Goal: Task Accomplishment & Management: Complete application form

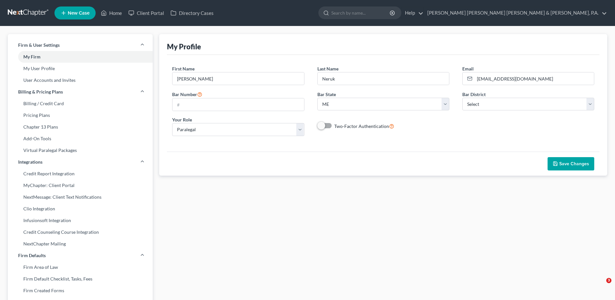
select select "20"
select select "paralegal"
click at [26, 11] on link at bounding box center [28, 13] width 41 height 12
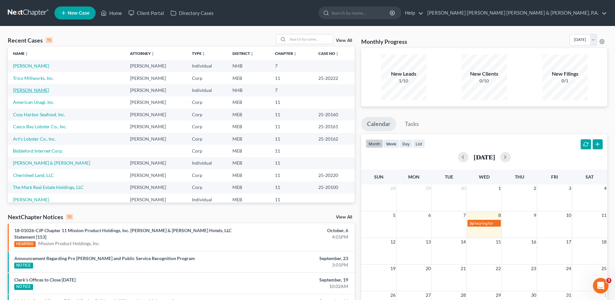
click at [33, 90] on link "[PERSON_NAME]" at bounding box center [31, 90] width 36 height 6
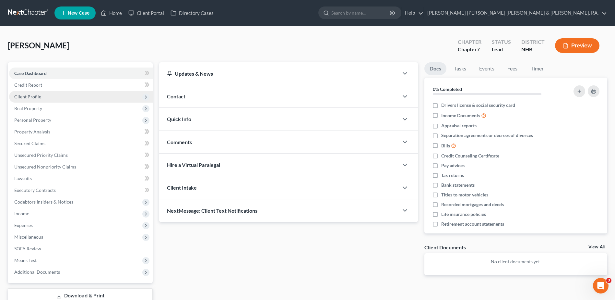
click at [35, 95] on span "Client Profile" at bounding box center [27, 97] width 27 height 6
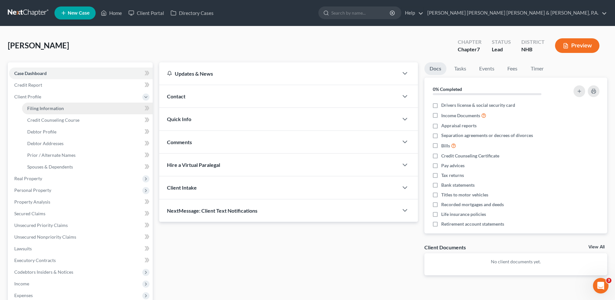
click at [44, 109] on span "Filing Information" at bounding box center [45, 108] width 37 height 6
select select "1"
select select "0"
select select "32"
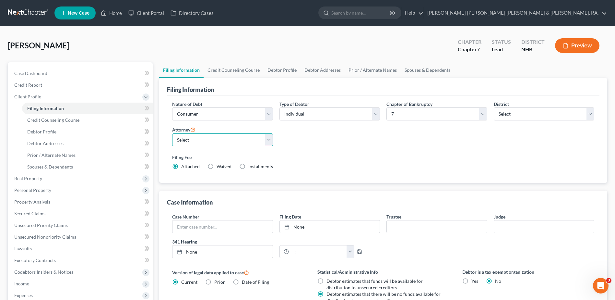
click at [268, 139] on select "Select Adam Prescott - MAB Adam Prescott - MEB Sam Anderson - MEB Matthew Delud…" at bounding box center [222, 139] width 100 height 13
select select "3"
click at [172, 133] on select "Select Adam Prescott - MAB Adam Prescott - MEB Sam Anderson - MEB Matthew Delud…" at bounding box center [222, 139] width 100 height 13
click at [360, 155] on label "Filing Fee" at bounding box center [383, 157] width 422 height 7
click at [42, 74] on span "Case Dashboard" at bounding box center [30, 73] width 33 height 6
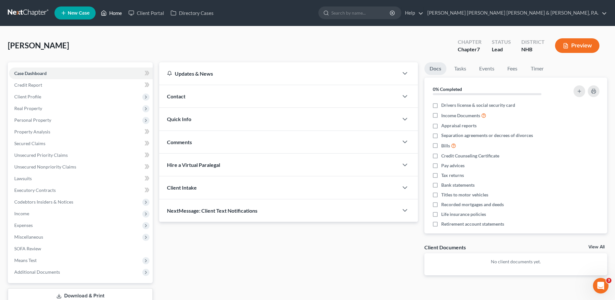
click at [114, 12] on link "Home" at bounding box center [112, 13] width 28 height 12
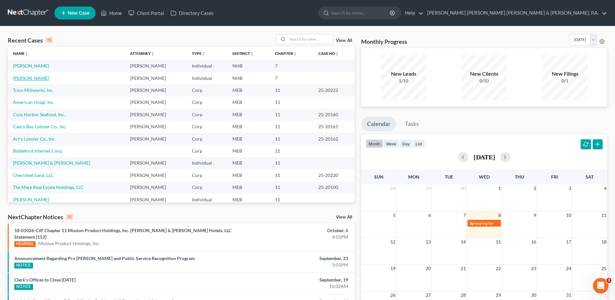
click at [25, 77] on link "[PERSON_NAME]" at bounding box center [31, 78] width 36 height 6
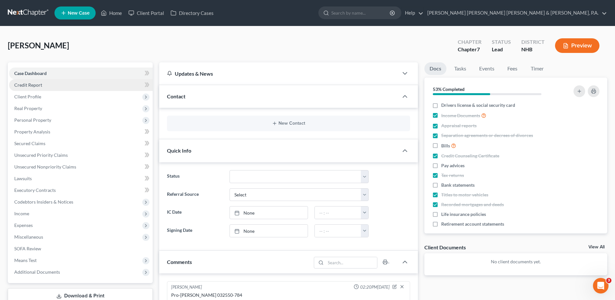
click at [49, 84] on link "Credit Report" at bounding box center [81, 85] width 144 height 12
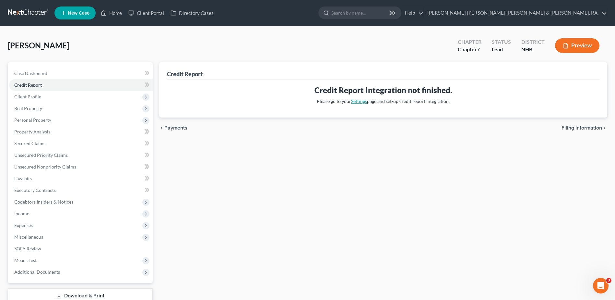
click at [357, 101] on link "Settings" at bounding box center [359, 101] width 16 height 6
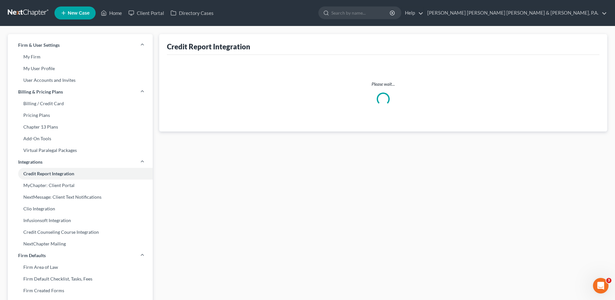
select select "20"
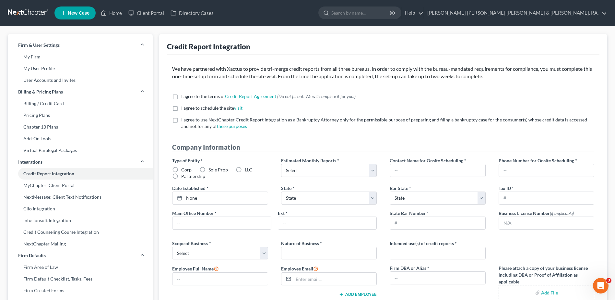
click at [181, 121] on label "I agree to use NextChapter Credit Report Integration as a Bankruptcy Attorney o…" at bounding box center [387, 122] width 413 height 13
click at [184, 121] on input "I agree to use NextChapter Credit Report Integration as a Bankruptcy Attorney o…" at bounding box center [186, 118] width 4 height 4
checkbox input "true"
click at [75, 230] on link "Credit Counseling Course Integration" at bounding box center [80, 232] width 145 height 12
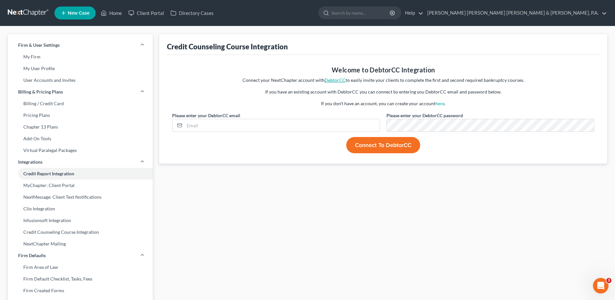
click at [333, 80] on link "DebtorCC" at bounding box center [335, 80] width 21 height 6
click at [37, 55] on link "My Firm" at bounding box center [80, 57] width 145 height 12
select select "37"
select select "24"
select select "20"
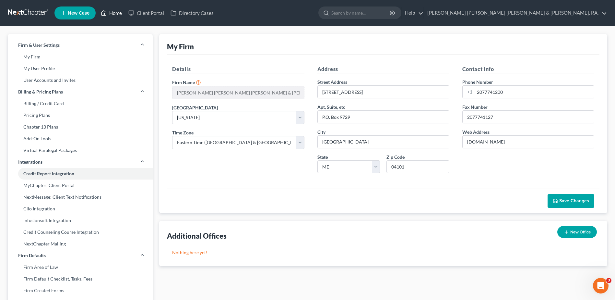
click at [115, 11] on link "Home" at bounding box center [112, 13] width 28 height 12
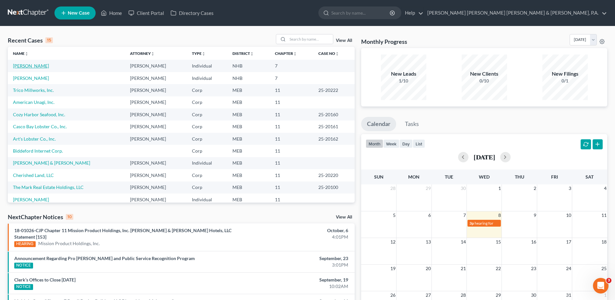
click at [21, 65] on link "[PERSON_NAME]" at bounding box center [31, 66] width 36 height 6
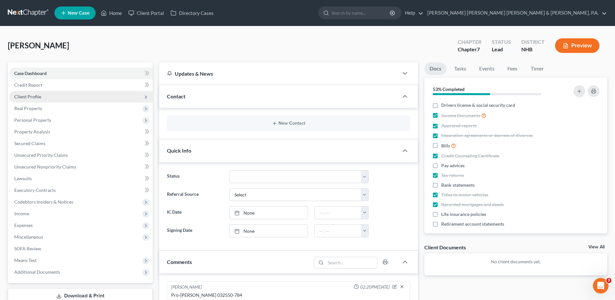
click at [34, 98] on span "Client Profile" at bounding box center [27, 97] width 27 height 6
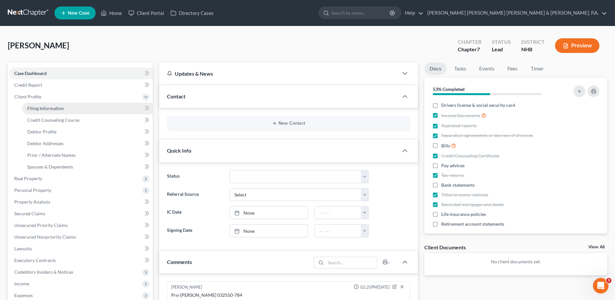
click at [37, 108] on span "Filing Information" at bounding box center [45, 108] width 37 height 6
select select "1"
select select "0"
select select "50"
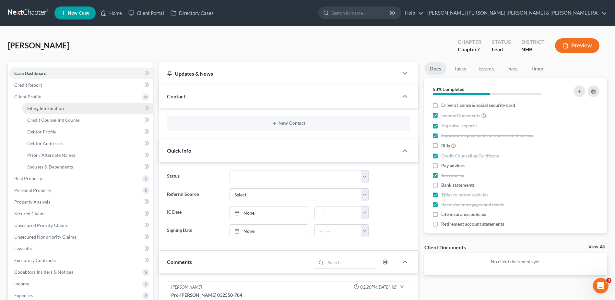
select select "3"
select select "32"
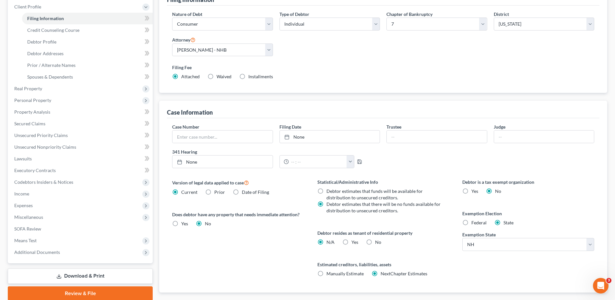
scroll to position [97, 0]
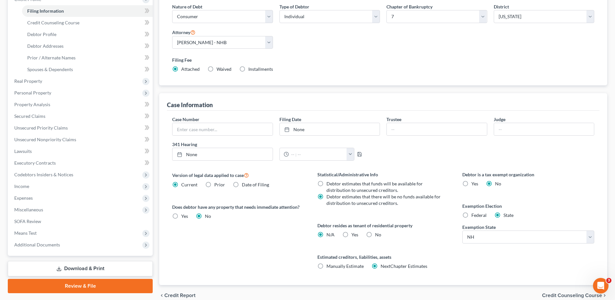
click at [351, 234] on label "Yes Yes" at bounding box center [354, 234] width 7 height 6
click at [354, 234] on input "Yes Yes" at bounding box center [356, 233] width 4 height 4
radio input "true"
radio input "false"
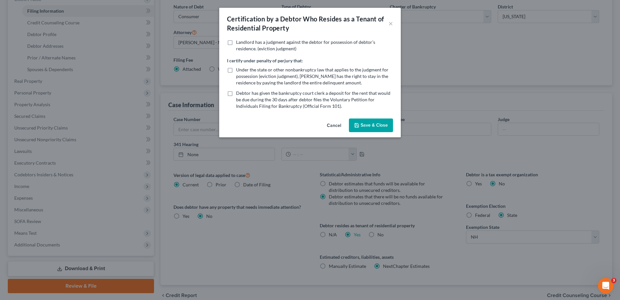
click at [372, 125] on button "Save & Close" at bounding box center [371, 125] width 44 height 14
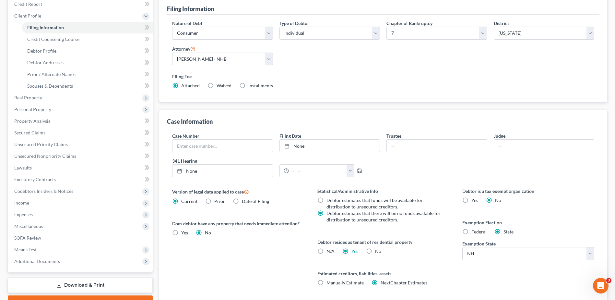
scroll to position [65, 0]
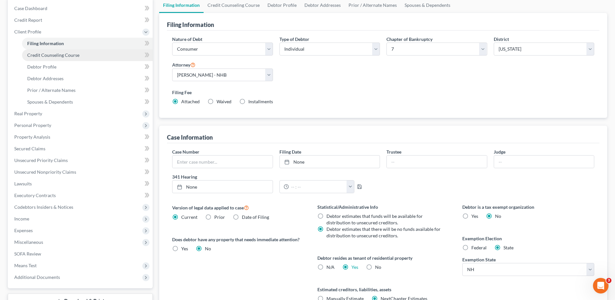
click at [60, 54] on span "Credit Counseling Course" at bounding box center [53, 55] width 52 height 6
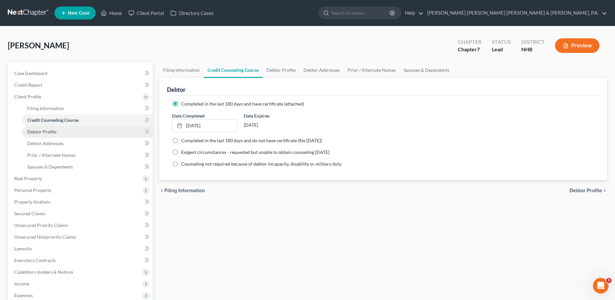
click at [45, 131] on span "Debtor Profile" at bounding box center [41, 132] width 29 height 6
select select "0"
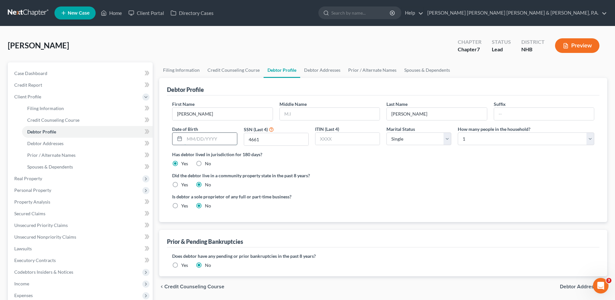
click at [189, 137] on input "text" at bounding box center [210, 139] width 52 height 12
type input "06/01/1951"
click at [440, 169] on ng-include "First Name Joan Middle Name Last Name Denneen Suffix Date of Birth 06/01/1951 S…" at bounding box center [383, 156] width 422 height 113
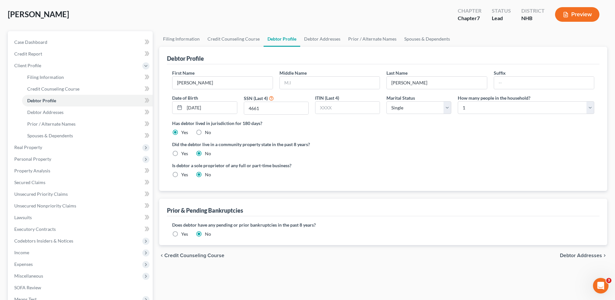
scroll to position [32, 0]
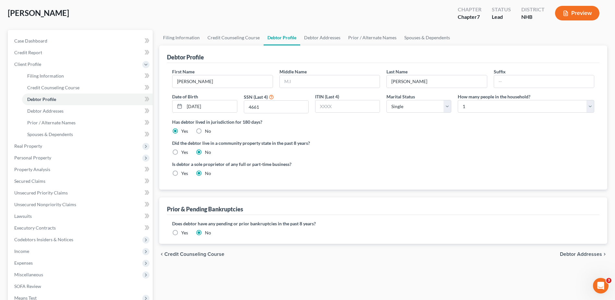
click at [582, 253] on span "Debtor Addresses" at bounding box center [581, 253] width 42 height 5
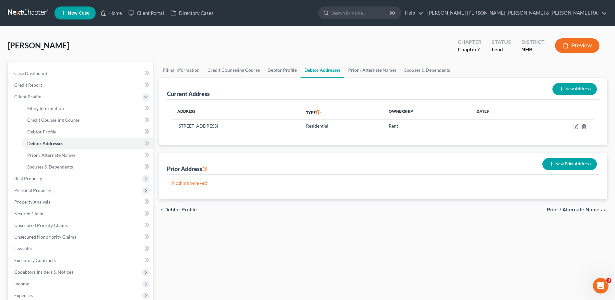
click at [577, 163] on button "New Prior Address" at bounding box center [569, 164] width 54 height 12
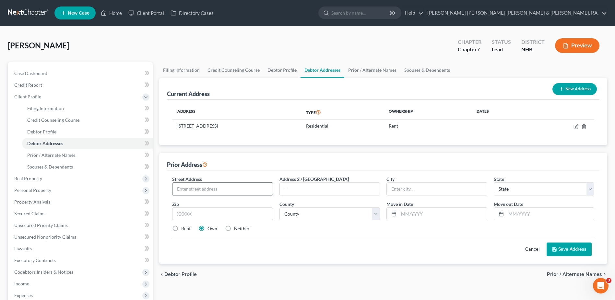
click at [185, 187] on input "text" at bounding box center [222, 189] width 100 height 12
type input "7"
type input "6 Logan Pl"
type input "Apt. B"
type input "Norwalk"
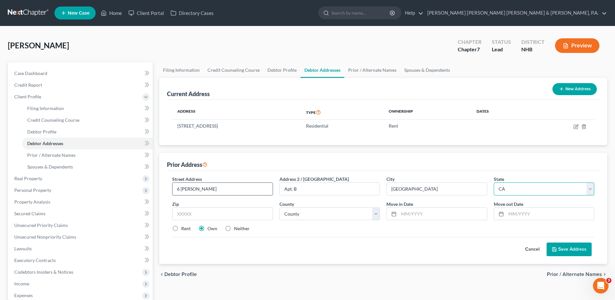
select select "6"
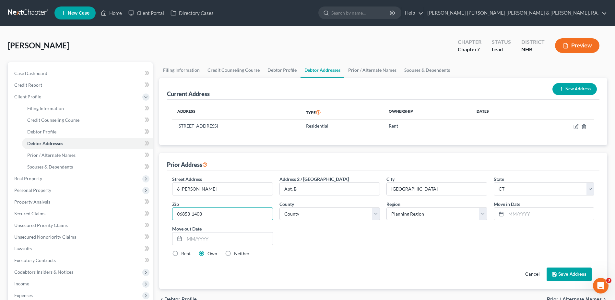
type input "06853-1403"
click at [373, 212] on select "County Fairfield County Hartford County Litchfield County Middlesex County New …" at bounding box center [329, 213] width 100 height 13
click at [388, 235] on div "Street Address * 6 Logan Pl Address 2 / PO Box Apt. B City * Norwalk State * St…" at bounding box center [383, 218] width 429 height 86
click at [374, 213] on select "County Fairfield County Hartford County Litchfield County Middlesex County New …" at bounding box center [329, 213] width 100 height 13
select select "0"
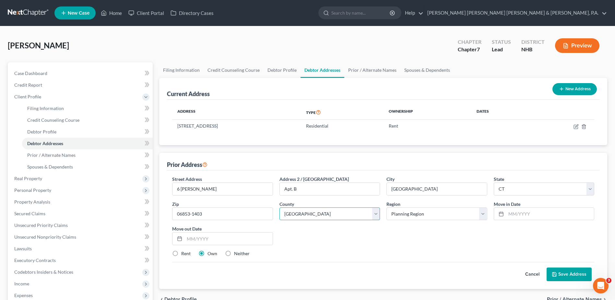
click at [279, 207] on select "County Fairfield County Hartford County Litchfield County Middlesex County New …" at bounding box center [329, 213] width 100 height 13
click at [481, 212] on select "Planning Region Capitol Planning Region Greater Bridgeport Planning Region Lowe…" at bounding box center [436, 213] width 100 height 13
click at [454, 242] on div "Street Address * 6 Logan Pl Address 2 / PO Box Apt. B City * Norwalk State * St…" at bounding box center [383, 218] width 429 height 86
click at [515, 213] on input "text" at bounding box center [550, 213] width 88 height 12
type input "03/2002"
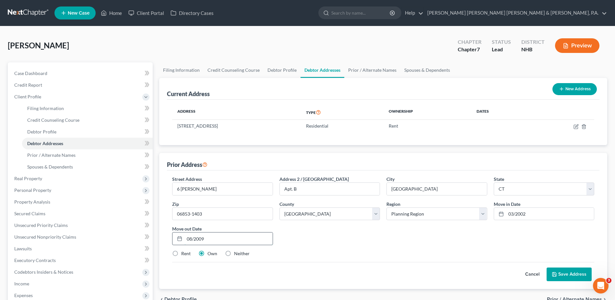
type input "08/2009"
click at [312, 251] on div "Rent Own Neither" at bounding box center [383, 253] width 429 height 6
click at [180, 189] on input "6 Logan Pl" at bounding box center [222, 189] width 100 height 12
type input "6 Logan Pl"
click at [568, 273] on button "Save Address" at bounding box center [569, 274] width 45 height 14
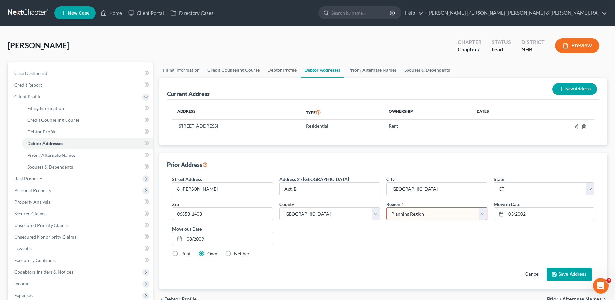
click at [361, 250] on div "Street Address * 6 Logan Pl Address 2 / PO Box Apt. B City * Norwalk State * St…" at bounding box center [383, 218] width 429 height 86
click at [483, 212] on select "Planning Region Capitol Planning Region Greater Bridgeport Planning Region Lowe…" at bounding box center [436, 213] width 100 height 13
click at [368, 249] on div "Street Address * 6 Logan Pl Address 2 / PO Box Apt. B City * Norwalk State * St…" at bounding box center [383, 218] width 429 height 86
drag, startPoint x: 412, startPoint y: 188, endPoint x: 378, endPoint y: 190, distance: 33.7
click at [378, 190] on div "Street Address * 6 Logan Pl Address 2 / PO Box Apt. B City * Norwalk State * St…" at bounding box center [383, 218] width 429 height 86
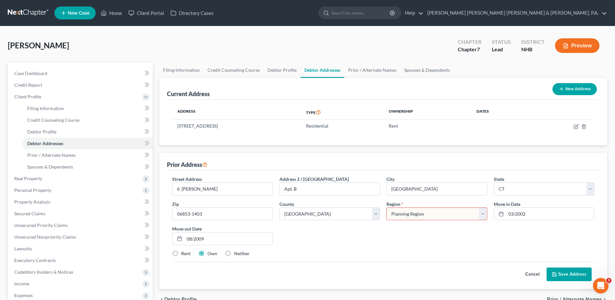
click at [483, 215] on select "Planning Region Capitol Planning Region Greater Bridgeport Planning Region Lowe…" at bounding box center [436, 213] width 100 height 13
select select "1"
click at [386, 207] on select "Planning Region Capitol Planning Region Greater Bridgeport Planning Region Lowe…" at bounding box center [436, 213] width 100 height 13
click at [560, 275] on button "Save Address" at bounding box center [569, 274] width 45 height 14
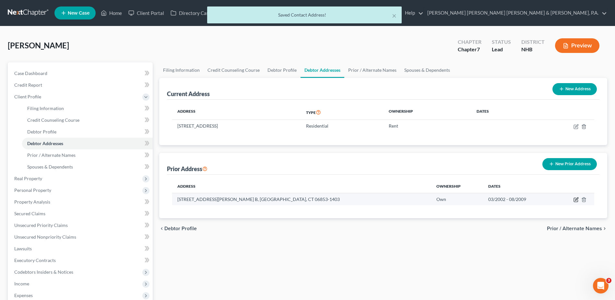
click at [575, 199] on icon "button" at bounding box center [575, 199] width 5 height 5
select select "6"
select select "0"
select select "1"
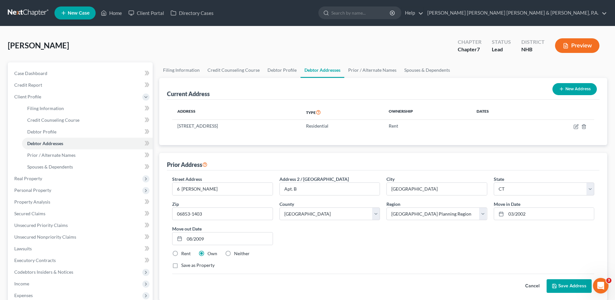
click at [181, 252] on label "Rent" at bounding box center [185, 253] width 9 height 6
click at [184, 252] on input "Rent" at bounding box center [186, 252] width 4 height 4
radio input "true"
click at [568, 287] on button "Save Address" at bounding box center [569, 286] width 45 height 14
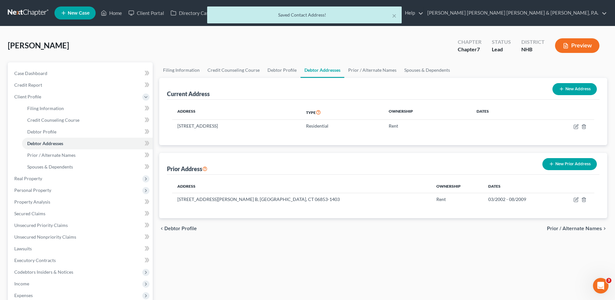
click at [573, 162] on button "New Prior Address" at bounding box center [569, 164] width 54 height 12
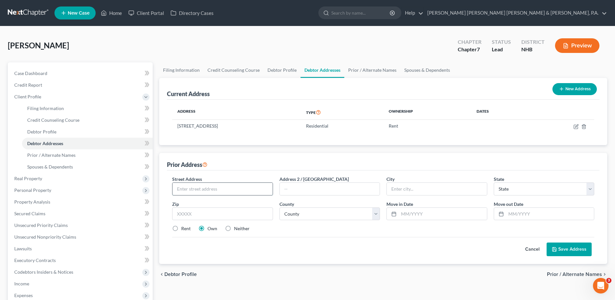
click at [200, 190] on input "text" at bounding box center [222, 189] width 100 height 12
click at [192, 192] on input "text" at bounding box center [222, 189] width 100 height 12
paste input "156 Main Street, Apt. 3"
click at [185, 190] on input "156 Main Street, Apt. 3" at bounding box center [222, 189] width 100 height 12
type input "156 Main Street, Apt. 3"
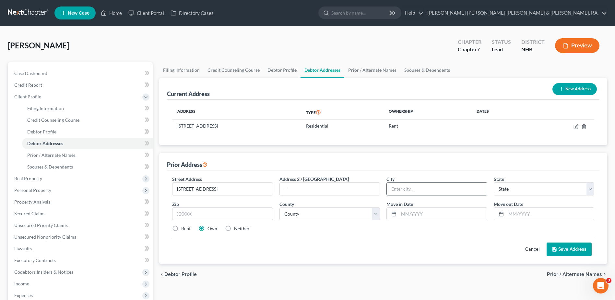
click at [407, 188] on input "text" at bounding box center [437, 189] width 100 height 12
type input "Norwalk"
click at [590, 188] on select "State AL AK AR AZ CA CO CT DE DC FL GA GU HI ID IL IN IA KS KY LA ME MD MA MI M…" at bounding box center [544, 188] width 100 height 13
select select "6"
click at [494, 182] on select "State AL AK AR AZ CA CO CT DE DC FL GA GU HI ID IL IN IA KS KY LA ME MD MA MI M…" at bounding box center [544, 188] width 100 height 13
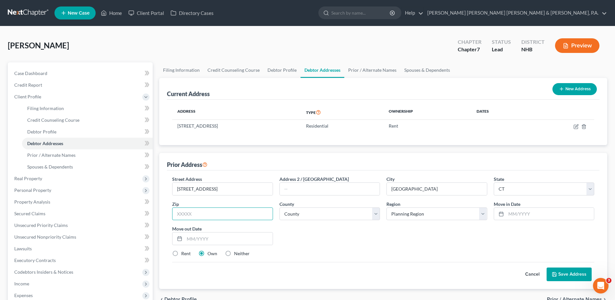
click at [221, 212] on input "text" at bounding box center [222, 213] width 100 height 13
type input "06853-1403"
click at [313, 209] on select "County Fairfield County Hartford County Litchfield County Middlesex County New …" at bounding box center [329, 213] width 100 height 13
select select "0"
click at [279, 207] on select "County Fairfield County Hartford County Litchfield County Middlesex County New …" at bounding box center [329, 213] width 100 height 13
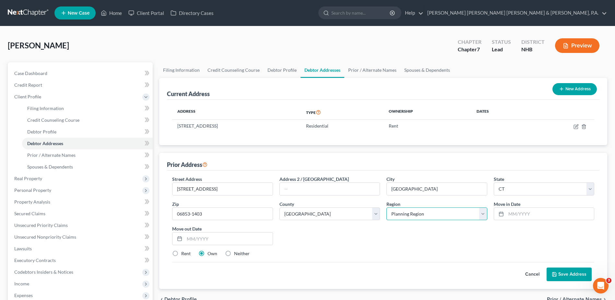
click at [411, 215] on select "Planning Region Capitol Planning Region Greater Bridgeport Planning Region Lowe…" at bounding box center [436, 213] width 100 height 13
select select "1"
click at [386, 207] on select "Planning Region Capitol Planning Region Greater Bridgeport Planning Region Lowe…" at bounding box center [436, 213] width 100 height 13
click at [517, 213] on input "text" at bounding box center [550, 213] width 88 height 12
type input "08/2009"
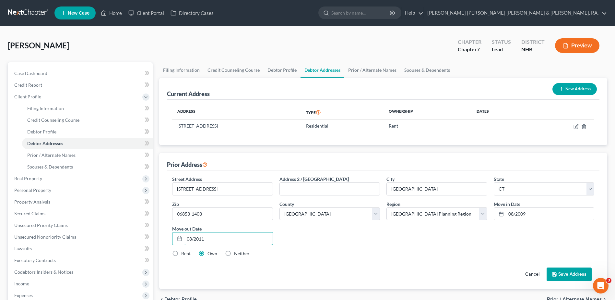
type input "08/2011"
click at [181, 254] on label "Rent" at bounding box center [185, 253] width 9 height 6
click at [184, 254] on input "Rent" at bounding box center [186, 252] width 4 height 4
radio input "true"
click at [564, 269] on button "Save Address" at bounding box center [569, 274] width 45 height 14
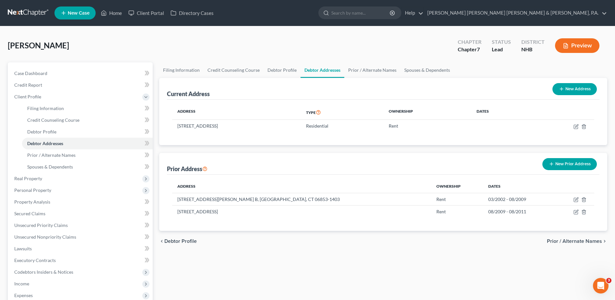
click at [564, 165] on button "New Prior Address" at bounding box center [569, 164] width 54 height 12
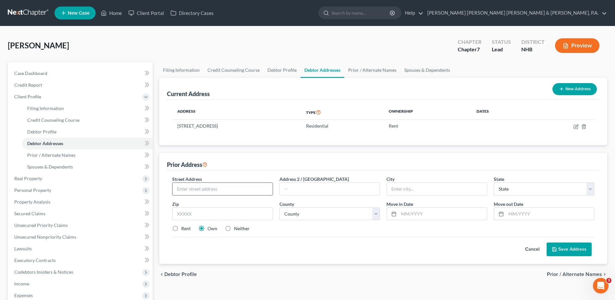
click at [215, 187] on input "text" at bounding box center [222, 189] width 100 height 12
type input "7 Lincoln St"
type input "Westport"
select select "6"
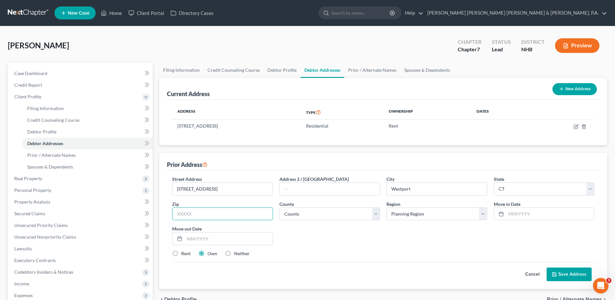
click at [201, 211] on input "text" at bounding box center [222, 213] width 100 height 13
type input "06880-4202"
click at [377, 215] on select "County Fairfield County Hartford County Litchfield County Middlesex County New …" at bounding box center [329, 213] width 100 height 13
drag, startPoint x: 426, startPoint y: 253, endPoint x: 437, endPoint y: 234, distance: 22.4
click at [426, 253] on div "Rent Own Neither" at bounding box center [383, 253] width 429 height 6
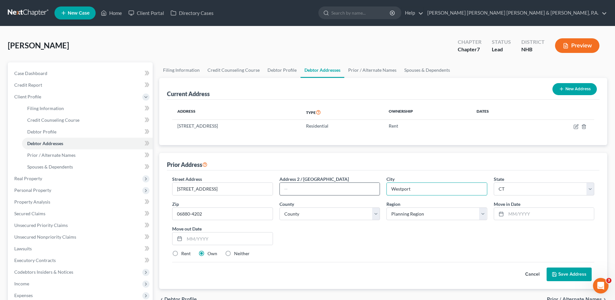
drag, startPoint x: 419, startPoint y: 189, endPoint x: 374, endPoint y: 189, distance: 44.1
click at [374, 189] on div "Street Address * 7 Lincoln St Address 2 / PO Box City * Westport State * State …" at bounding box center [383, 218] width 429 height 86
drag, startPoint x: 466, startPoint y: 240, endPoint x: 369, endPoint y: 241, distance: 96.9
click at [466, 240] on div "Street Address * 7 Lincoln St Address 2 / PO Box City * Westport State * State …" at bounding box center [383, 218] width 429 height 86
click at [418, 214] on select "Planning Region Capitol Planning Region Greater Bridgeport Planning Region Lowe…" at bounding box center [436, 213] width 100 height 13
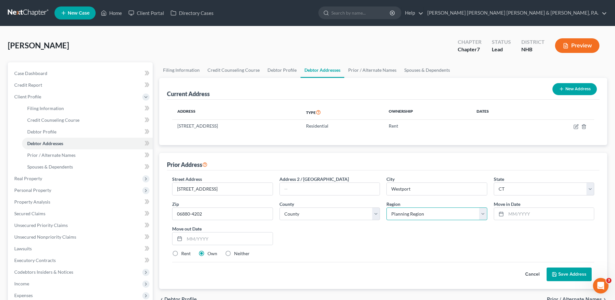
select select "8"
click at [386, 207] on select "Planning Region Capitol Planning Region Greater Bridgeport Planning Region Lowe…" at bounding box center [436, 213] width 100 height 13
click at [373, 215] on select "County Fairfield County Hartford County Litchfield County Middlesex County New …" at bounding box center [329, 213] width 100 height 13
select select "0"
click at [279, 207] on select "County Fairfield County Hartford County Litchfield County Middlesex County New …" at bounding box center [329, 213] width 100 height 13
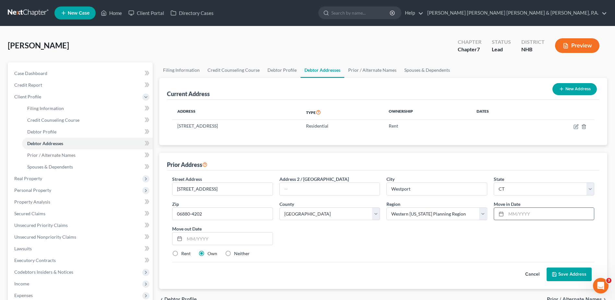
click at [512, 212] on input "text" at bounding box center [550, 213] width 88 height 12
type input "08/2011"
type input "08/2016"
click at [566, 274] on button "Save Address" at bounding box center [569, 274] width 45 height 14
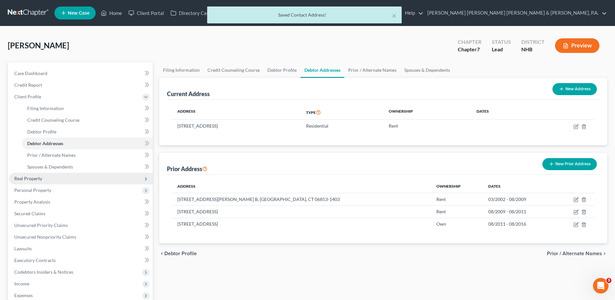
click at [42, 177] on span "Real Property" at bounding box center [81, 178] width 144 height 12
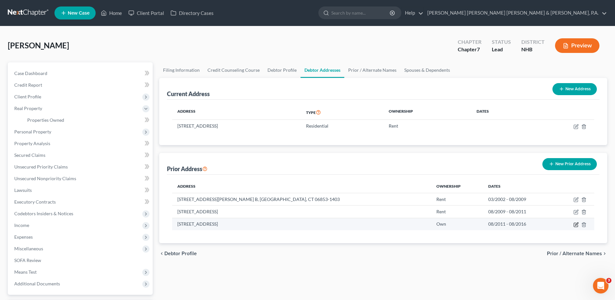
click at [577, 225] on icon "button" at bounding box center [575, 224] width 5 height 5
select select "6"
select select "0"
select select "8"
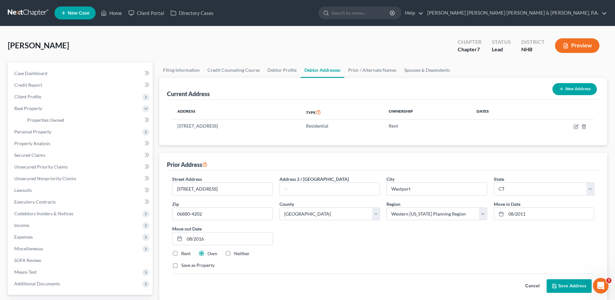
click at [181, 253] on label "Rent" at bounding box center [185, 253] width 9 height 6
click at [184, 253] on input "Rent" at bounding box center [186, 252] width 4 height 4
radio input "true"
click at [572, 286] on button "Save Address" at bounding box center [569, 286] width 45 height 14
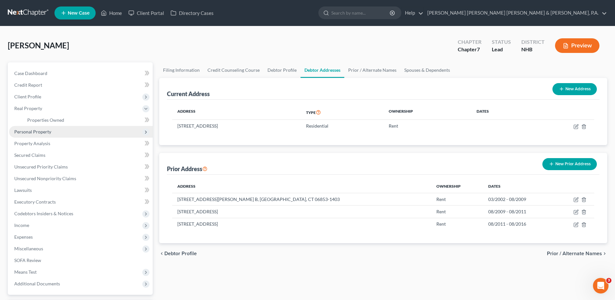
click at [47, 132] on span "Personal Property" at bounding box center [32, 132] width 37 height 6
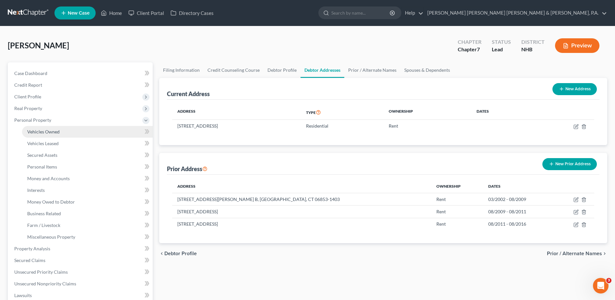
click at [47, 132] on span "Vehicles Owned" at bounding box center [43, 132] width 32 height 6
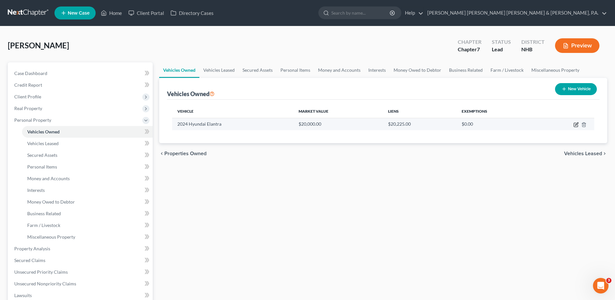
click at [574, 126] on icon "button" at bounding box center [576, 125] width 4 height 4
select select "0"
select select "2"
select select "0"
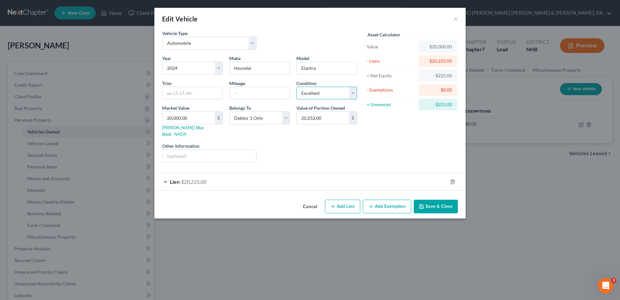
click at [353, 94] on select "Select Excellent Very Good Good Fair Poor" at bounding box center [326, 93] width 61 height 13
select select "2"
click at [296, 87] on select "Select Excellent Very Good Good Fair Poor" at bounding box center [326, 93] width 61 height 13
click at [380, 143] on div "Asset Calculator Value $20,000.00 - Liens $20,225.00 = Net Equity -$225.00 - Ex…" at bounding box center [410, 98] width 101 height 137
click at [269, 97] on input "text" at bounding box center [260, 93] width 60 height 12
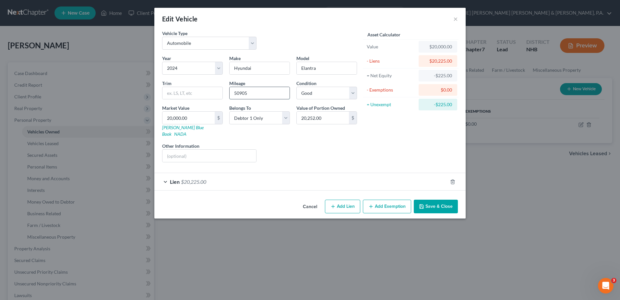
type input "50905"
click at [286, 146] on div "Liens Select" at bounding box center [310, 152] width 101 height 20
click at [200, 118] on input "20,000.00" at bounding box center [188, 118] width 52 height 12
type input "1"
type input "1.00"
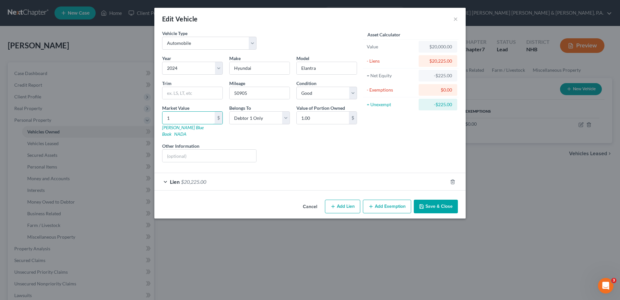
type input "14"
type input "14.00"
type input "142"
type input "142.00"
type input "1420"
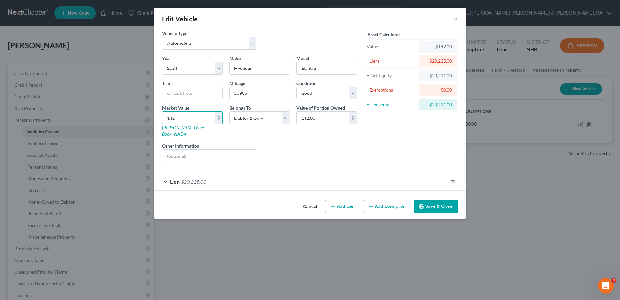
type input "1,420.00"
type input "1,4200"
type input "14,200.00"
type input "14,200"
click at [416, 136] on div "Asset Calculator Value $14,200.00 - Liens $20,225.00 = Net Equity -$18,805.00 -…" at bounding box center [410, 98] width 101 height 137
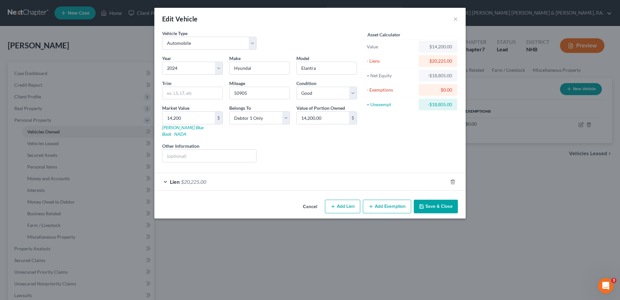
click at [439, 200] on button "Save & Close" at bounding box center [436, 206] width 44 height 14
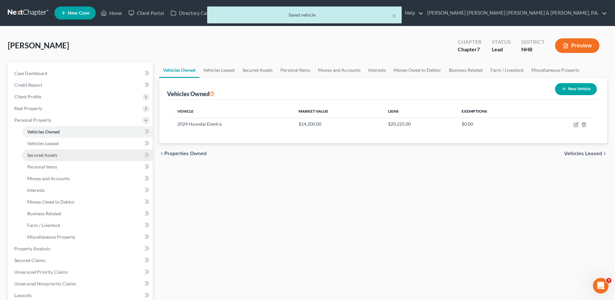
click at [71, 150] on link "Secured Assets" at bounding box center [87, 155] width 131 height 12
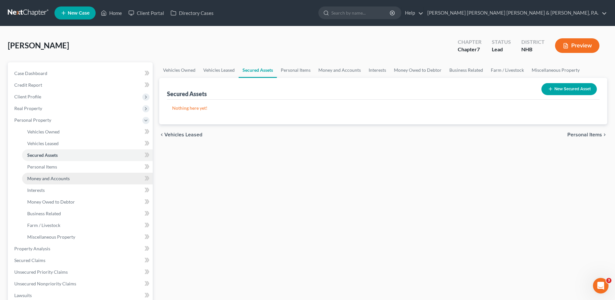
click at [36, 178] on span "Money and Accounts" at bounding box center [48, 178] width 42 height 6
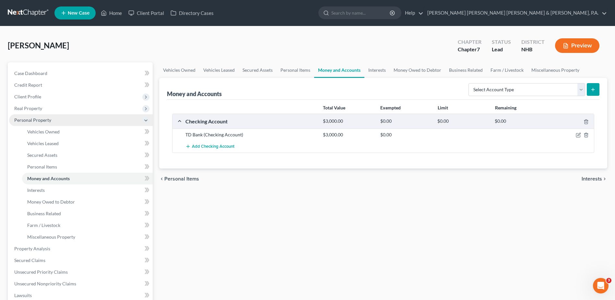
click at [53, 120] on span "Personal Property" at bounding box center [81, 120] width 144 height 12
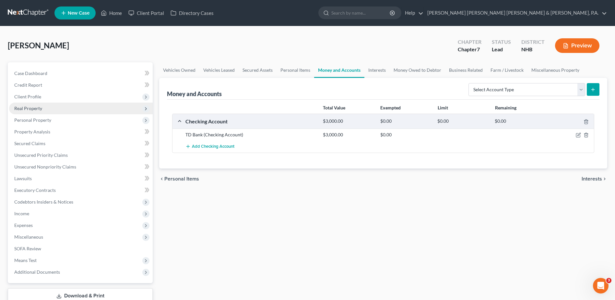
click at [50, 107] on span "Real Property" at bounding box center [81, 108] width 144 height 12
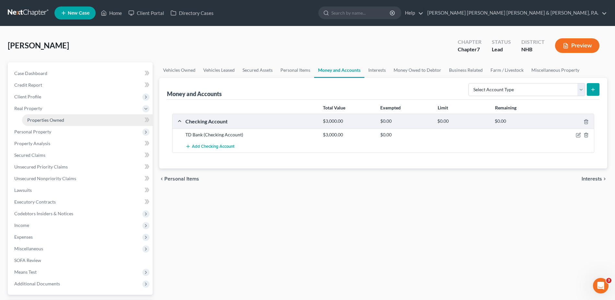
click at [61, 118] on span "Properties Owned" at bounding box center [45, 120] width 37 height 6
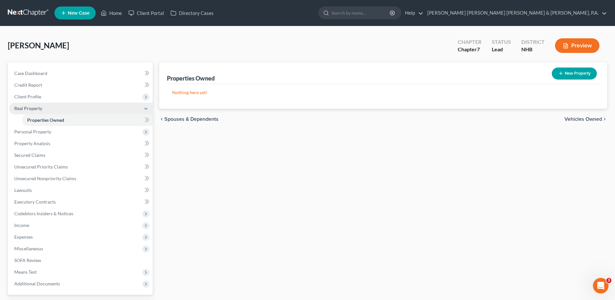
click at [147, 108] on icon at bounding box center [145, 108] width 5 height 5
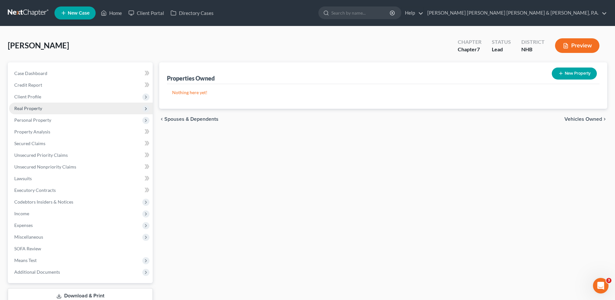
click at [146, 108] on polyline at bounding box center [145, 108] width 1 height 3
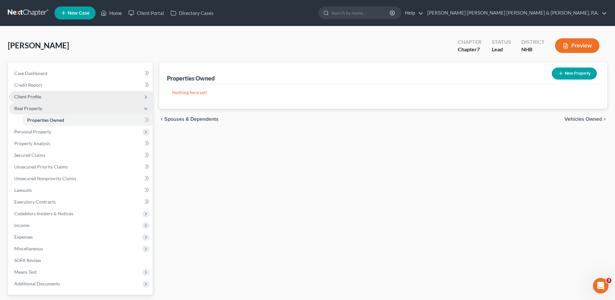
click at [28, 96] on span "Client Profile" at bounding box center [27, 97] width 27 height 6
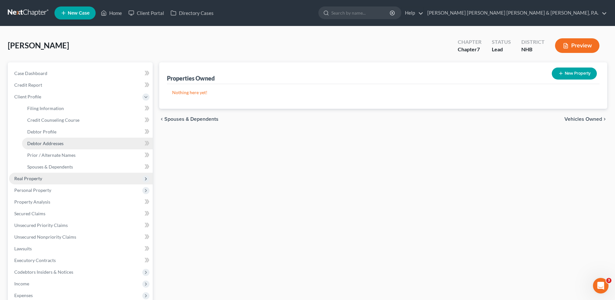
click at [54, 143] on span "Debtor Addresses" at bounding box center [45, 143] width 36 height 6
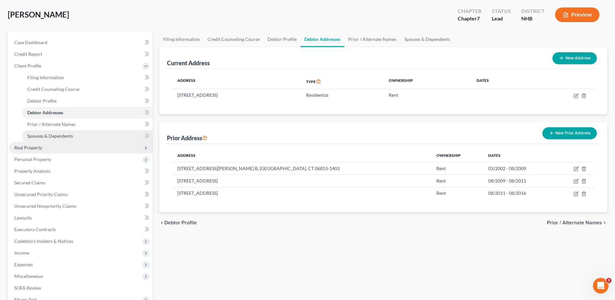
scroll to position [32, 0]
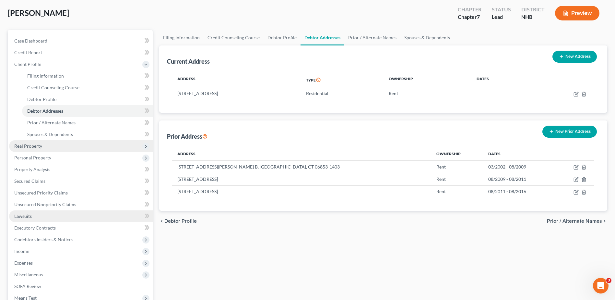
click at [37, 218] on link "Lawsuits" at bounding box center [81, 216] width 144 height 12
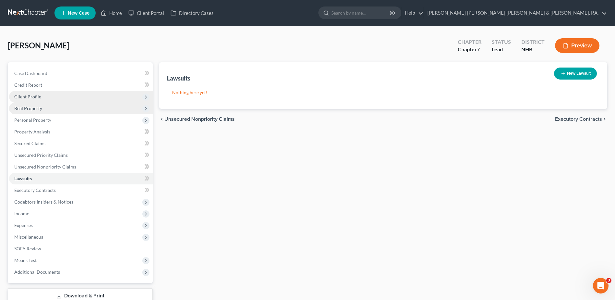
click at [37, 93] on span "Client Profile" at bounding box center [81, 97] width 144 height 12
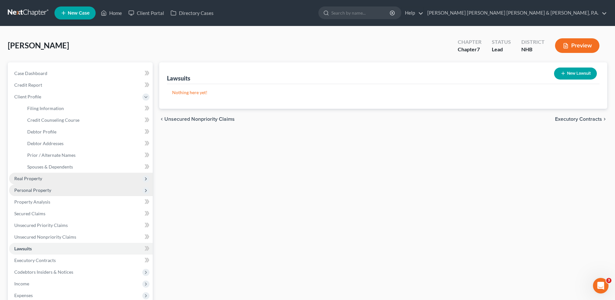
click at [64, 194] on span "Personal Property" at bounding box center [81, 190] width 144 height 12
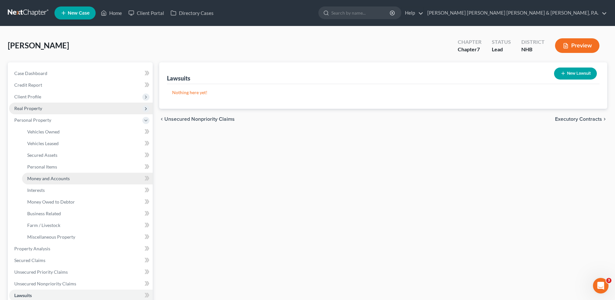
click at [57, 178] on span "Money and Accounts" at bounding box center [48, 178] width 42 height 6
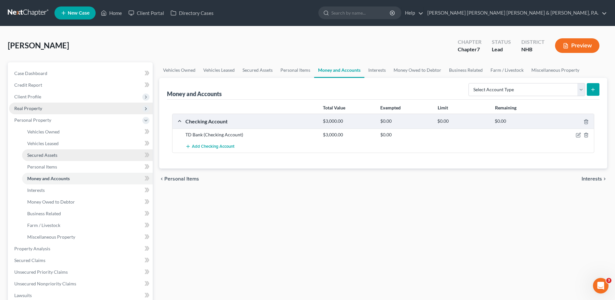
click at [46, 155] on span "Secured Assets" at bounding box center [42, 155] width 30 height 6
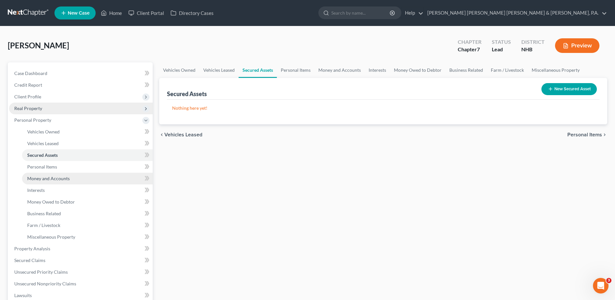
click at [41, 177] on span "Money and Accounts" at bounding box center [48, 178] width 42 height 6
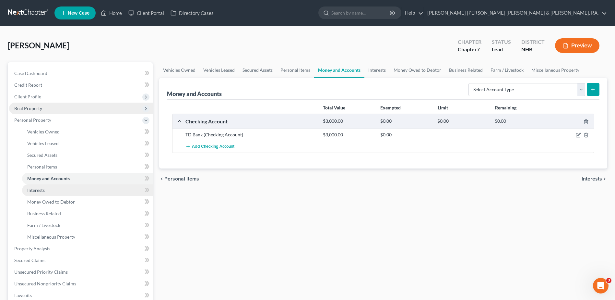
click at [37, 190] on span "Interests" at bounding box center [36, 190] width 18 height 6
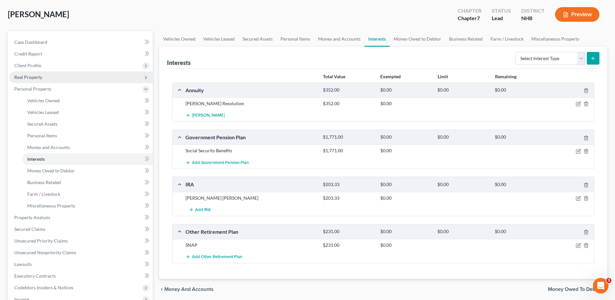
scroll to position [32, 0]
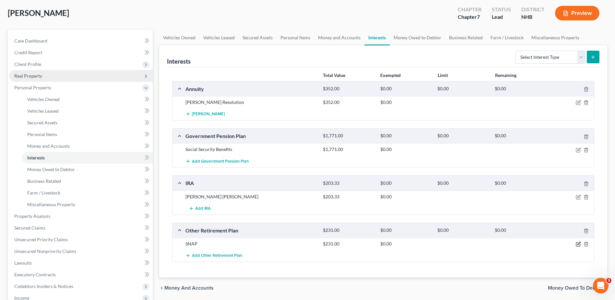
click at [578, 244] on icon "button" at bounding box center [578, 243] width 5 height 5
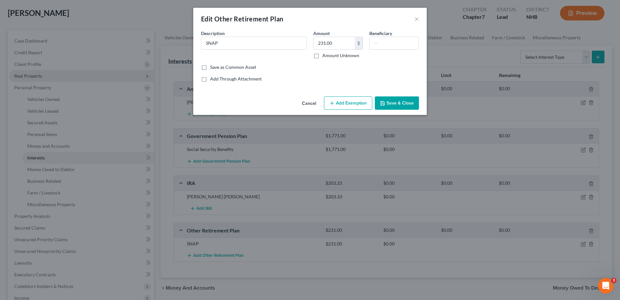
click at [281, 19] on div "Edit Other Retirement Plan" at bounding box center [242, 18] width 82 height 9
click at [285, 19] on div "Edit Other Retirement Plan ×" at bounding box center [309, 19] width 233 height 22
click at [207, 19] on div "Edit Other Retirement Plan" at bounding box center [242, 18] width 82 height 9
click at [417, 18] on button "×" at bounding box center [416, 19] width 5 height 8
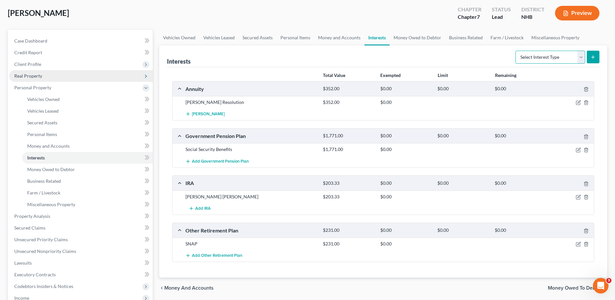
click at [583, 55] on select "Select Interest Type 401K Annuity Bond Education IRA Government Bond Government…" at bounding box center [550, 57] width 70 height 13
click at [450, 273] on div "Total Value Exempted Limit Remaining Annuity $352.00 $0.00 $0.00 $0.00 Talcott …" at bounding box center [383, 172] width 432 height 210
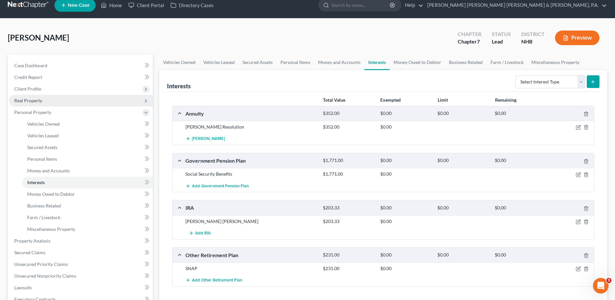
scroll to position [0, 0]
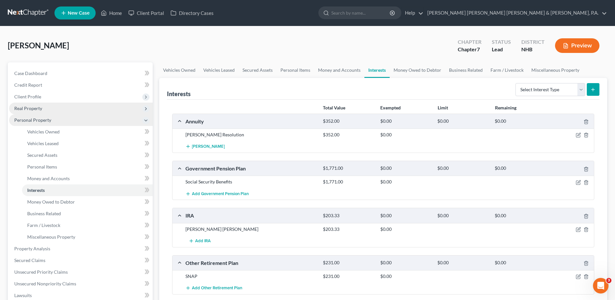
click at [28, 120] on span "Personal Property" at bounding box center [32, 120] width 37 height 6
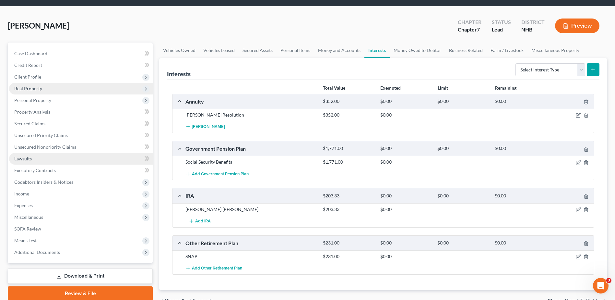
scroll to position [55, 0]
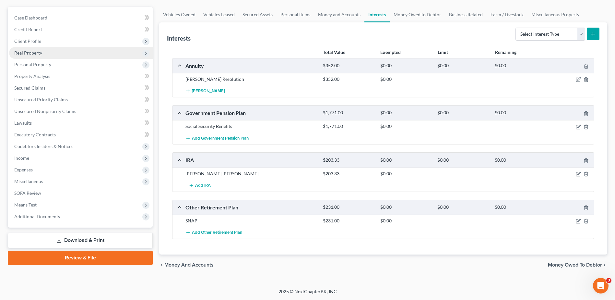
click at [80, 237] on link "Download & Print" at bounding box center [80, 239] width 145 height 15
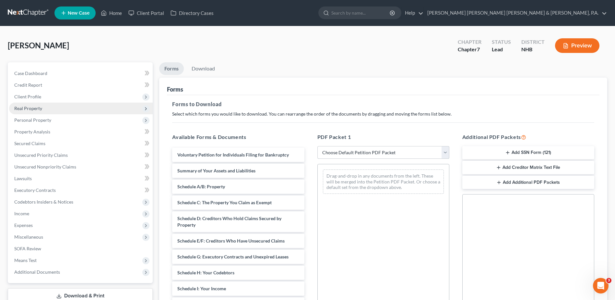
click at [443, 154] on select "Choose Default Petition PDF Packet Complete Bankruptcy Petition (all forms and …" at bounding box center [383, 152] width 132 height 13
select select "0"
click at [317, 146] on select "Choose Default Petition PDF Packet Complete Bankruptcy Petition (all forms and …" at bounding box center [383, 152] width 132 height 13
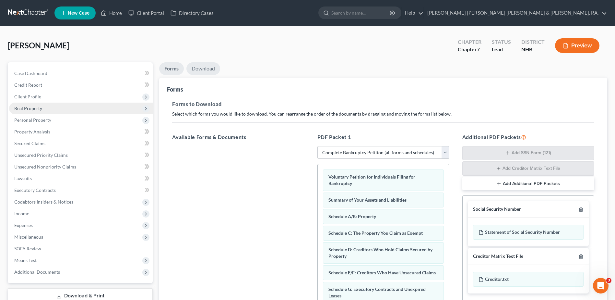
click at [206, 67] on link "Download" at bounding box center [203, 68] width 34 height 13
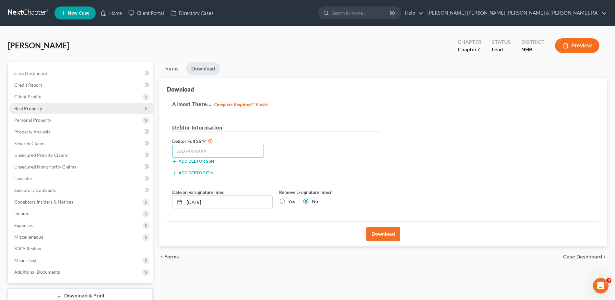
click at [213, 149] on input "text" at bounding box center [218, 151] width 92 height 13
click at [40, 75] on span "Case Dashboard" at bounding box center [30, 73] width 33 height 6
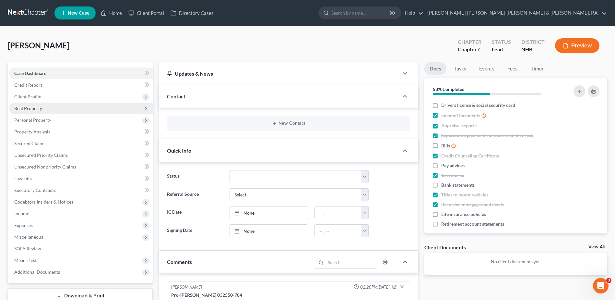
click at [36, 108] on span "Real Property" at bounding box center [28, 108] width 28 height 6
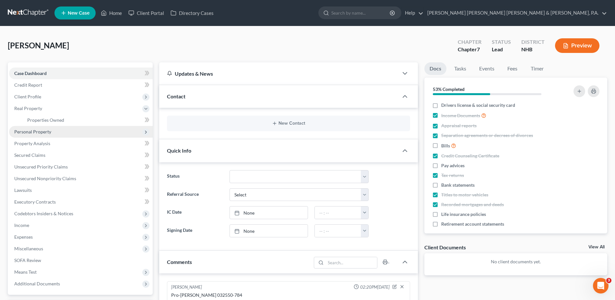
click at [35, 132] on span "Personal Property" at bounding box center [32, 132] width 37 height 6
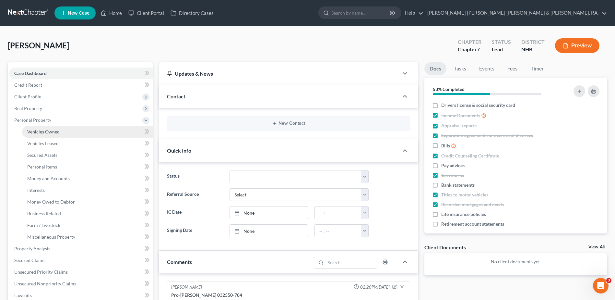
click at [52, 132] on span "Vehicles Owned" at bounding box center [43, 132] width 32 height 6
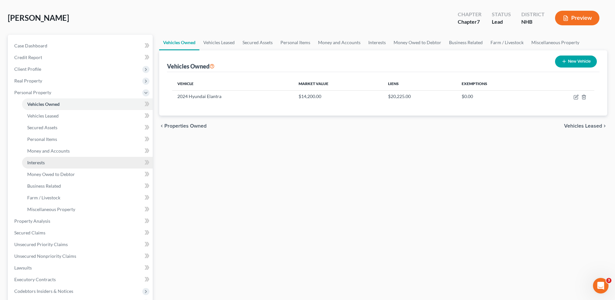
scroll to position [32, 0]
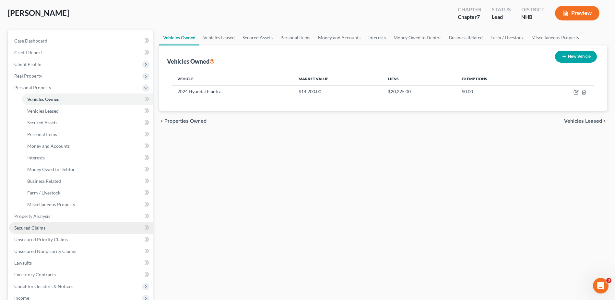
click at [50, 229] on link "Secured Claims" at bounding box center [81, 228] width 144 height 12
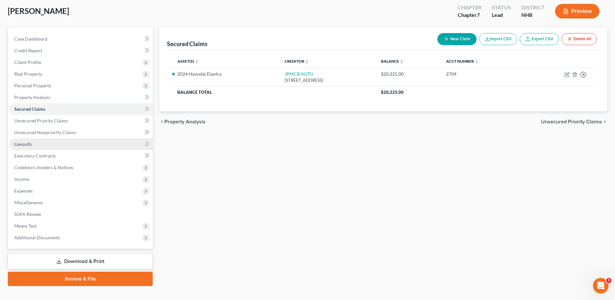
scroll to position [45, 0]
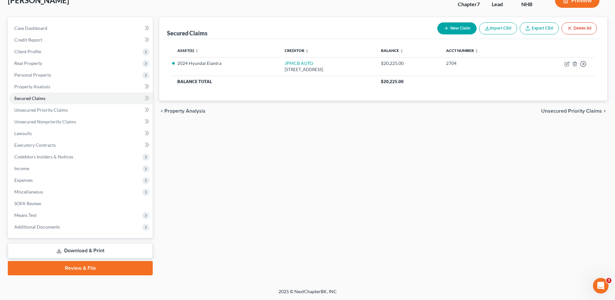
click at [94, 250] on link "Download & Print" at bounding box center [80, 250] width 145 height 15
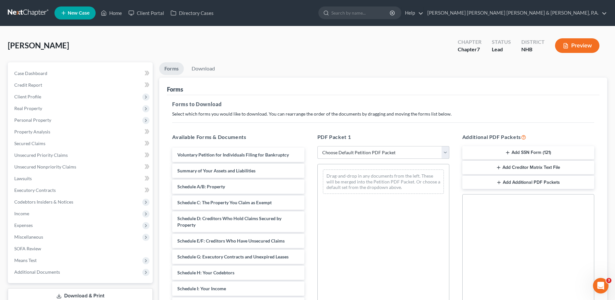
click at [445, 154] on select "Choose Default Petition PDF Packet Complete Bankruptcy Petition (all forms and …" at bounding box center [383, 152] width 132 height 13
select select "0"
click at [317, 146] on select "Choose Default Petition PDF Packet Complete Bankruptcy Petition (all forms and …" at bounding box center [383, 152] width 132 height 13
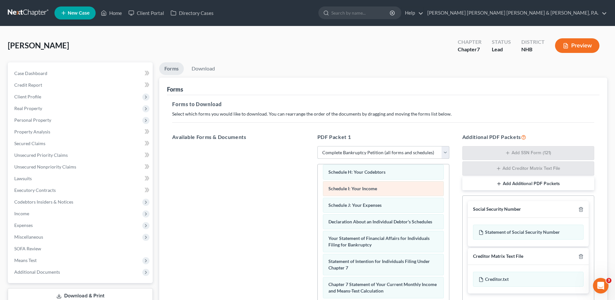
scroll to position [162, 0]
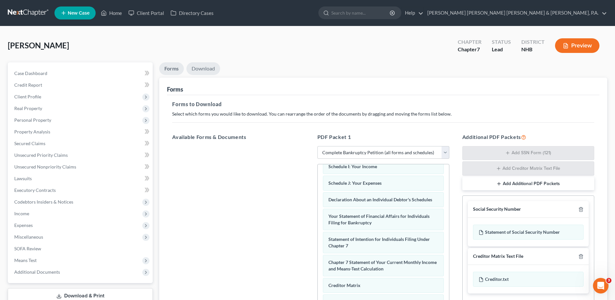
click at [202, 65] on link "Download" at bounding box center [203, 68] width 34 height 13
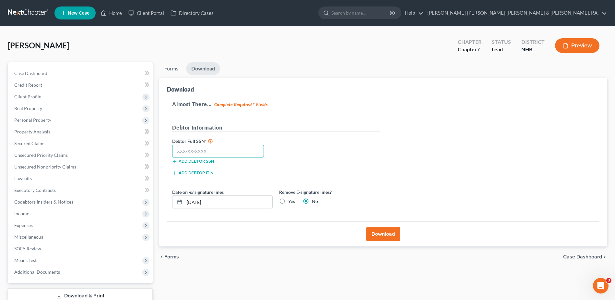
click at [228, 150] on input "text" at bounding box center [218, 151] width 92 height 13
type input "096-38-4661"
click at [288, 201] on label "Yes" at bounding box center [291, 201] width 7 height 6
click at [291, 201] on input "Yes" at bounding box center [293, 200] width 4 height 4
radio input "true"
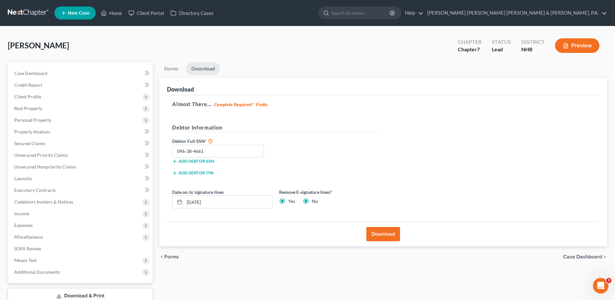
radio input "false"
click at [384, 236] on button "Download" at bounding box center [383, 234] width 34 height 14
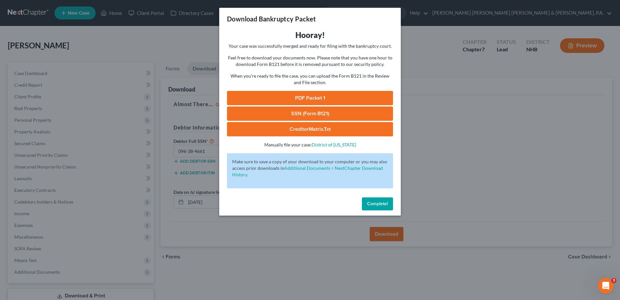
click at [377, 205] on span "Complete!" at bounding box center [377, 204] width 21 height 6
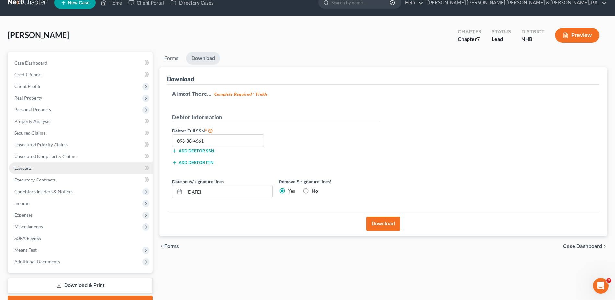
scroll to position [0, 0]
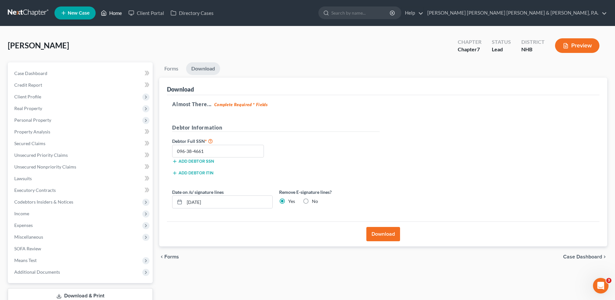
click at [119, 11] on link "Home" at bounding box center [112, 13] width 28 height 12
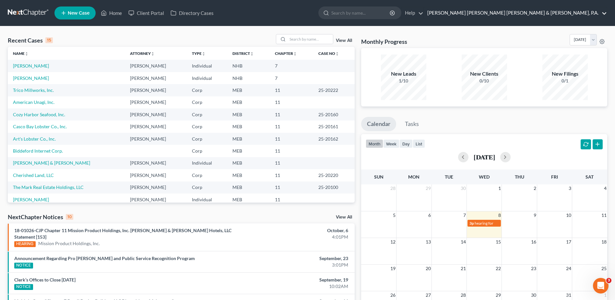
click at [548, 9] on link "[PERSON_NAME] [PERSON_NAME] [PERSON_NAME] & [PERSON_NAME], P.A." at bounding box center [515, 13] width 183 height 12
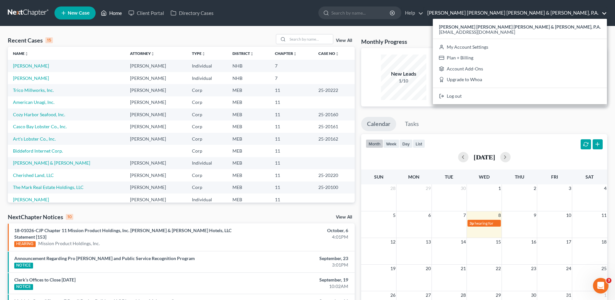
click at [116, 14] on link "Home" at bounding box center [112, 13] width 28 height 12
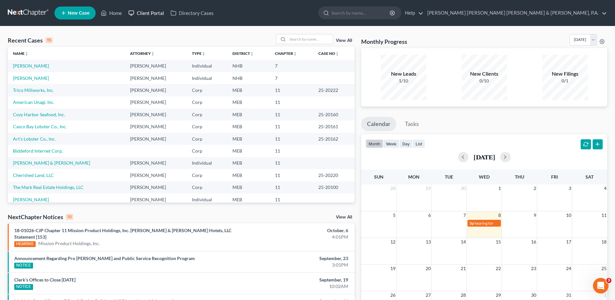
click at [142, 12] on link "Client Portal" at bounding box center [146, 13] width 42 height 12
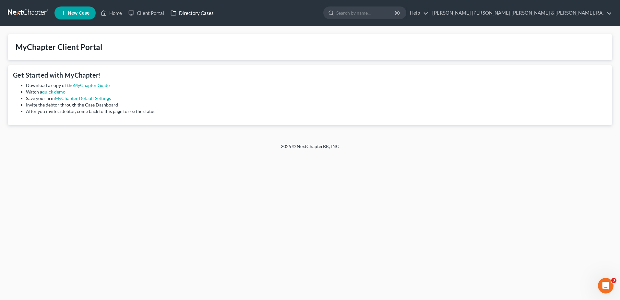
click at [187, 17] on link "Directory Cases" at bounding box center [192, 13] width 50 height 12
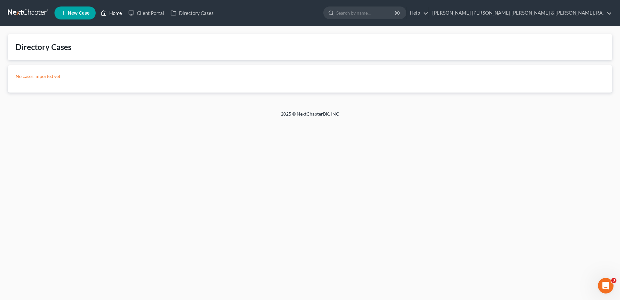
click at [117, 14] on link "Home" at bounding box center [112, 13] width 28 height 12
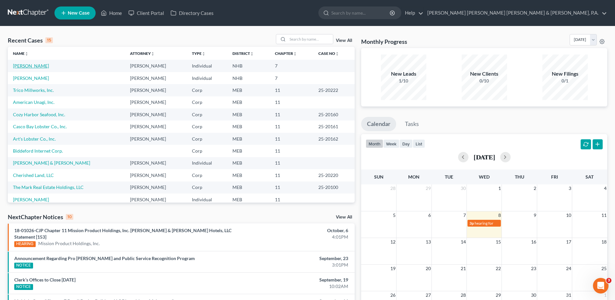
click at [27, 63] on link "[PERSON_NAME]" at bounding box center [31, 66] width 36 height 6
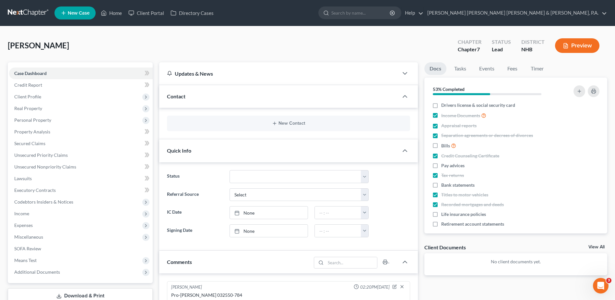
click at [355, 36] on div "Denneen, Joan Upgraded Chapter Chapter 7 Status Lead District NHB Preview" at bounding box center [307, 48] width 599 height 28
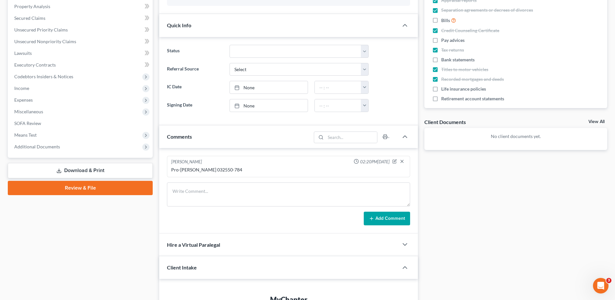
scroll to position [115, 0]
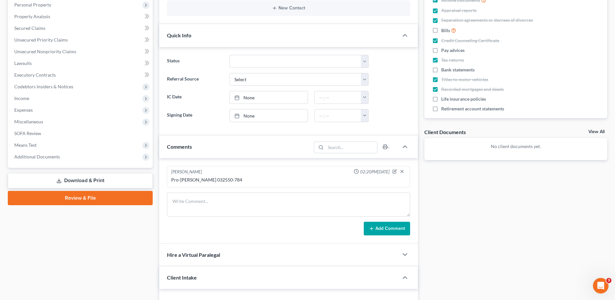
click at [103, 179] on link "Download & Print" at bounding box center [80, 180] width 145 height 15
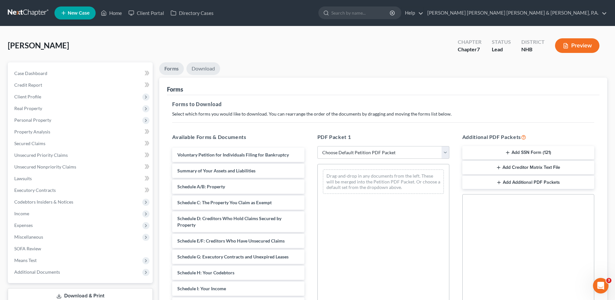
click at [203, 69] on link "Download" at bounding box center [203, 68] width 34 height 13
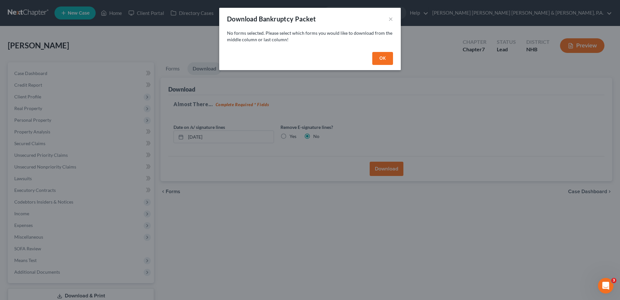
click at [380, 59] on button "OK" at bounding box center [382, 58] width 21 height 13
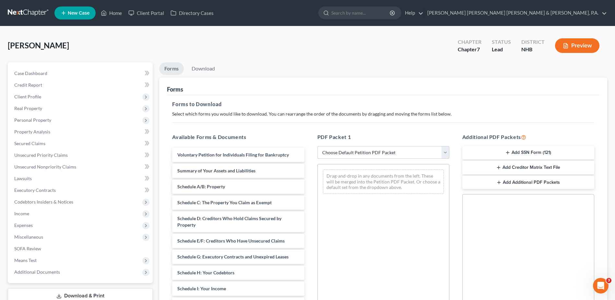
click at [447, 151] on select "Choose Default Petition PDF Packet Complete Bankruptcy Petition (all forms and …" at bounding box center [383, 152] width 132 height 13
select select "0"
click at [317, 146] on select "Choose Default Petition PDF Packet Complete Bankruptcy Petition (all forms and …" at bounding box center [383, 152] width 132 height 13
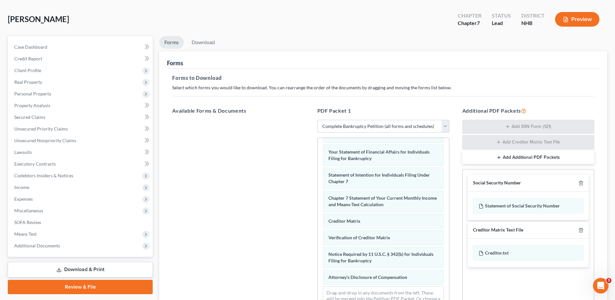
scroll to position [101, 0]
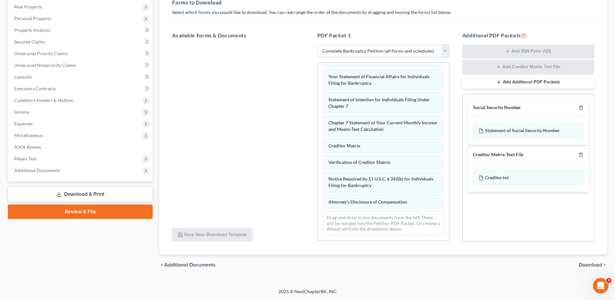
click at [589, 266] on span "Download" at bounding box center [590, 264] width 23 height 5
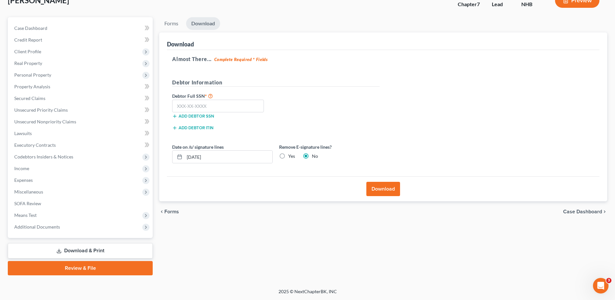
scroll to position [45, 0]
click at [221, 105] on input "text" at bounding box center [218, 106] width 92 height 13
type input "096-38-4661"
click at [288, 156] on label "Yes" at bounding box center [291, 156] width 7 height 6
click at [291, 156] on input "Yes" at bounding box center [293, 155] width 4 height 4
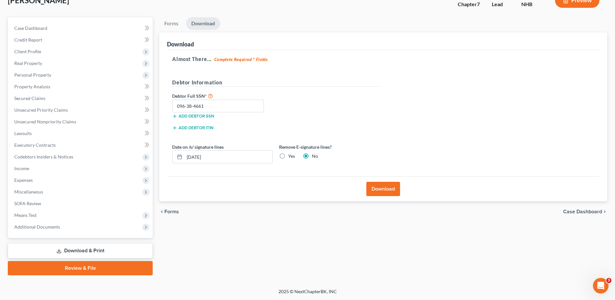
radio input "true"
radio input "false"
click at [378, 188] on button "Download" at bounding box center [383, 189] width 34 height 14
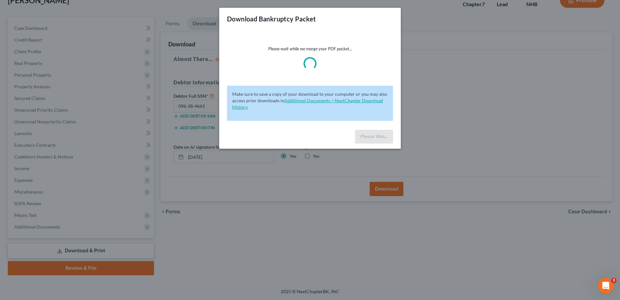
click at [313, 99] on link "Additional Documents > NextChapter Download History." at bounding box center [307, 104] width 151 height 12
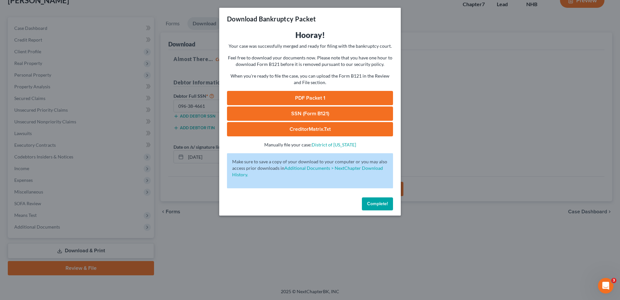
click at [370, 204] on span "Complete!" at bounding box center [377, 204] width 21 height 6
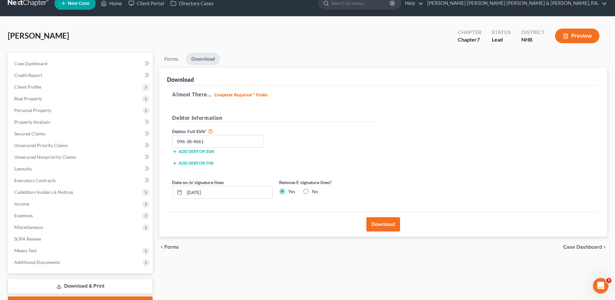
scroll to position [0, 0]
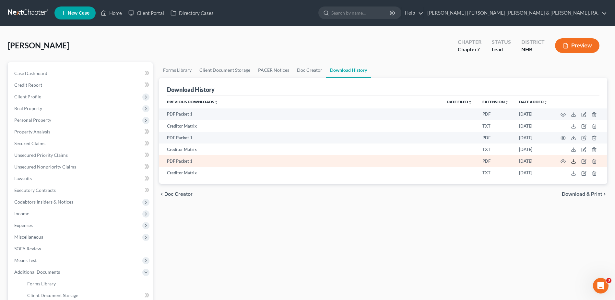
click at [573, 161] on polyline at bounding box center [574, 161] width 2 height 1
